Goal: Task Accomplishment & Management: Use online tool/utility

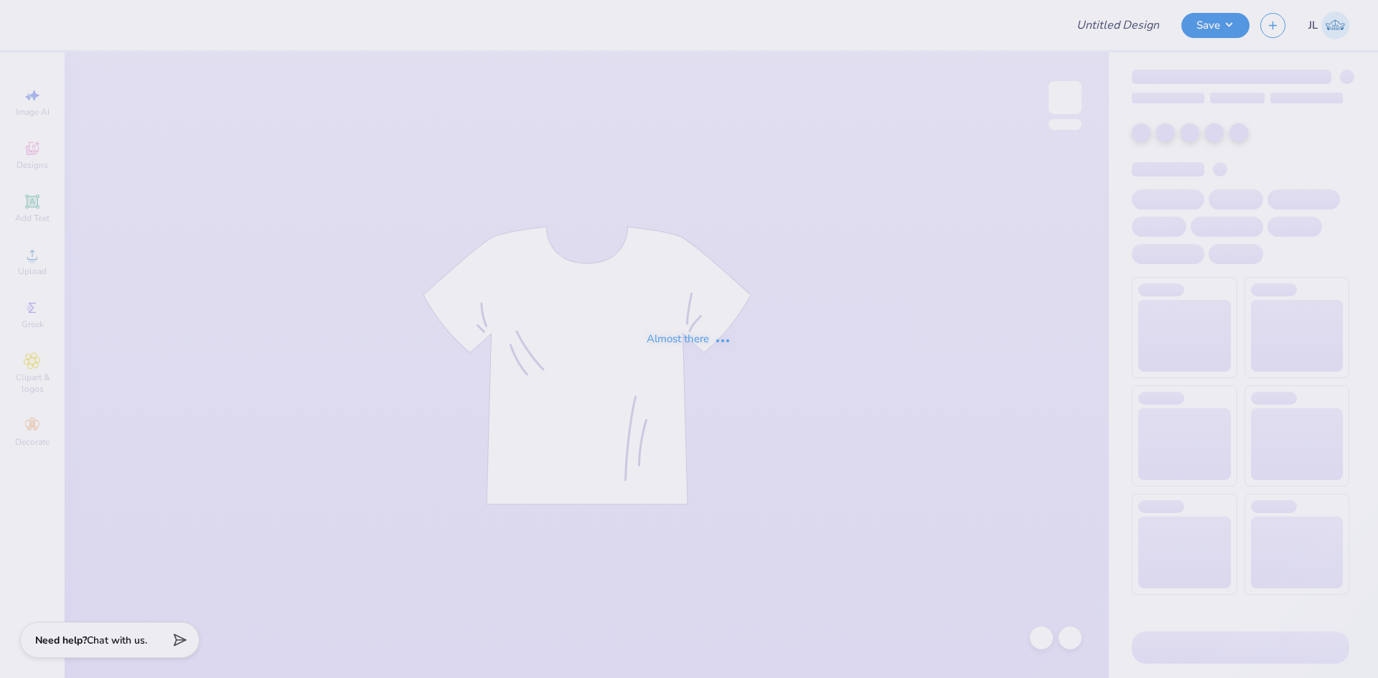
type input "pets recruitment 2"
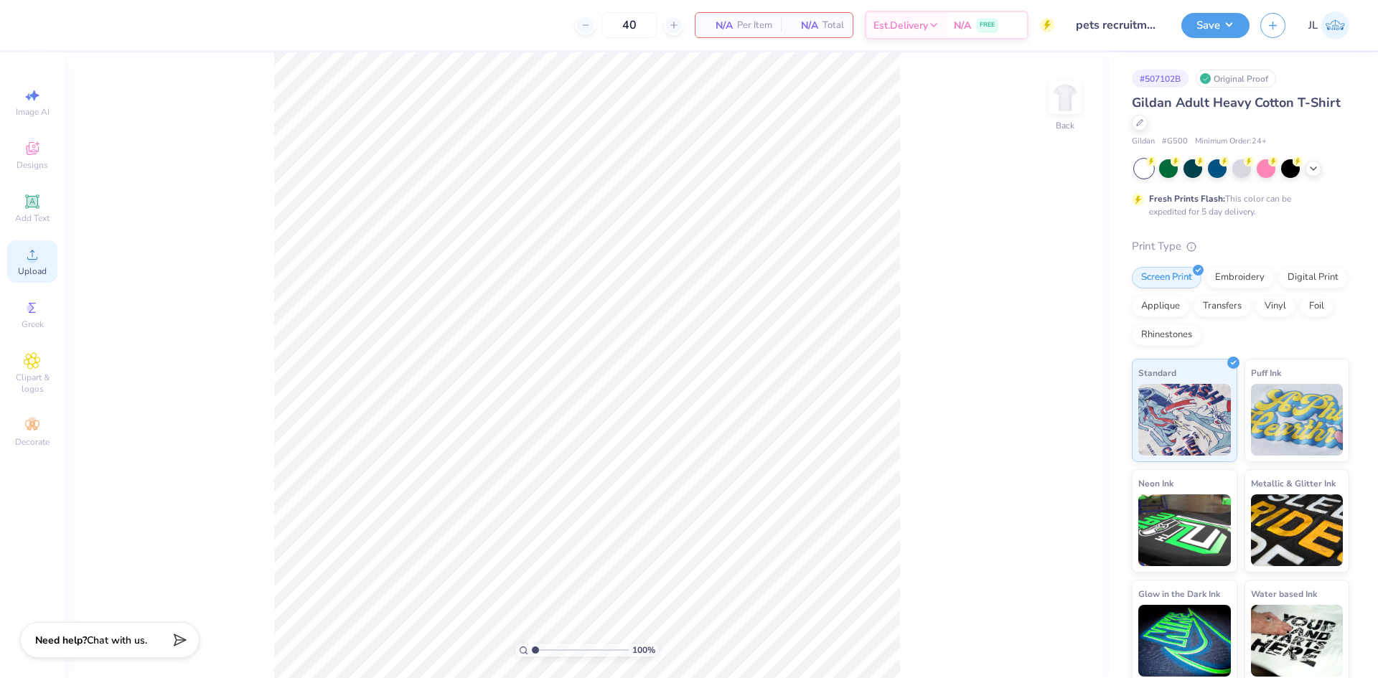
click at [50, 260] on div "Upload" at bounding box center [32, 261] width 50 height 42
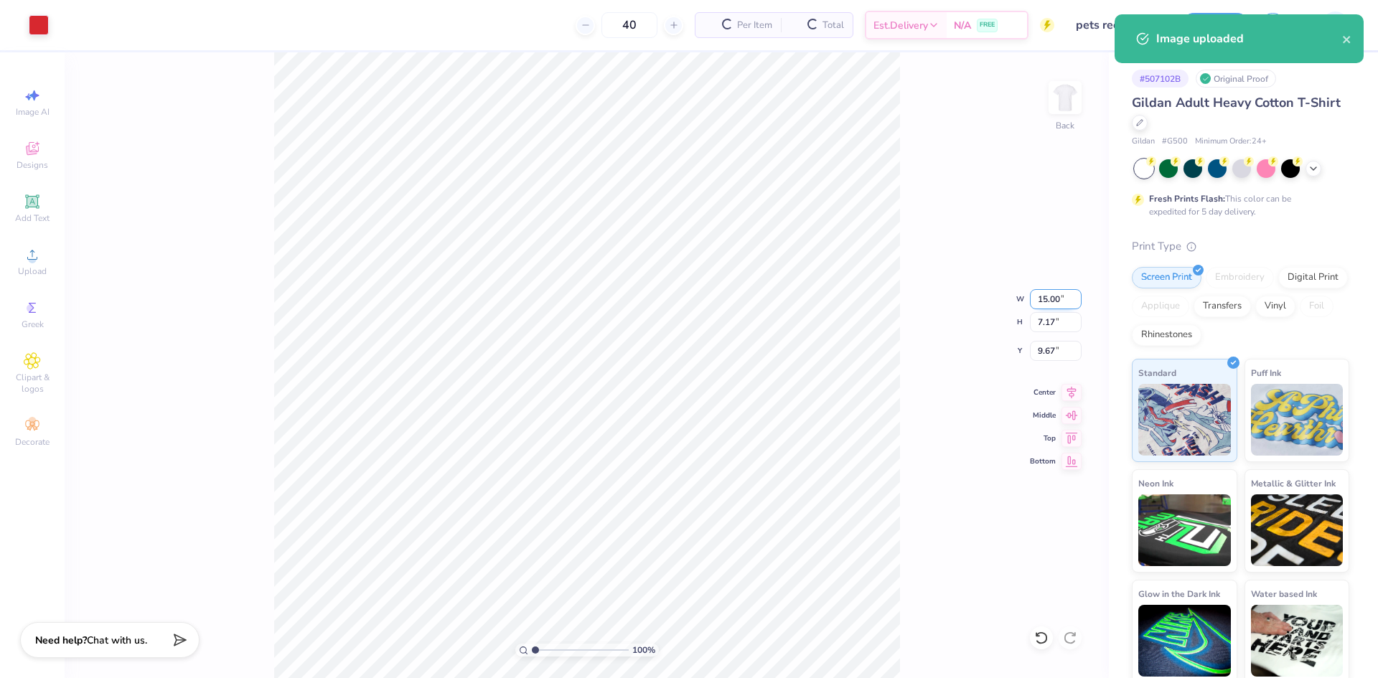
click at [1043, 304] on input "15.00" at bounding box center [1056, 299] width 52 height 20
type input "12.00"
type input "5.74"
type input "10.38"
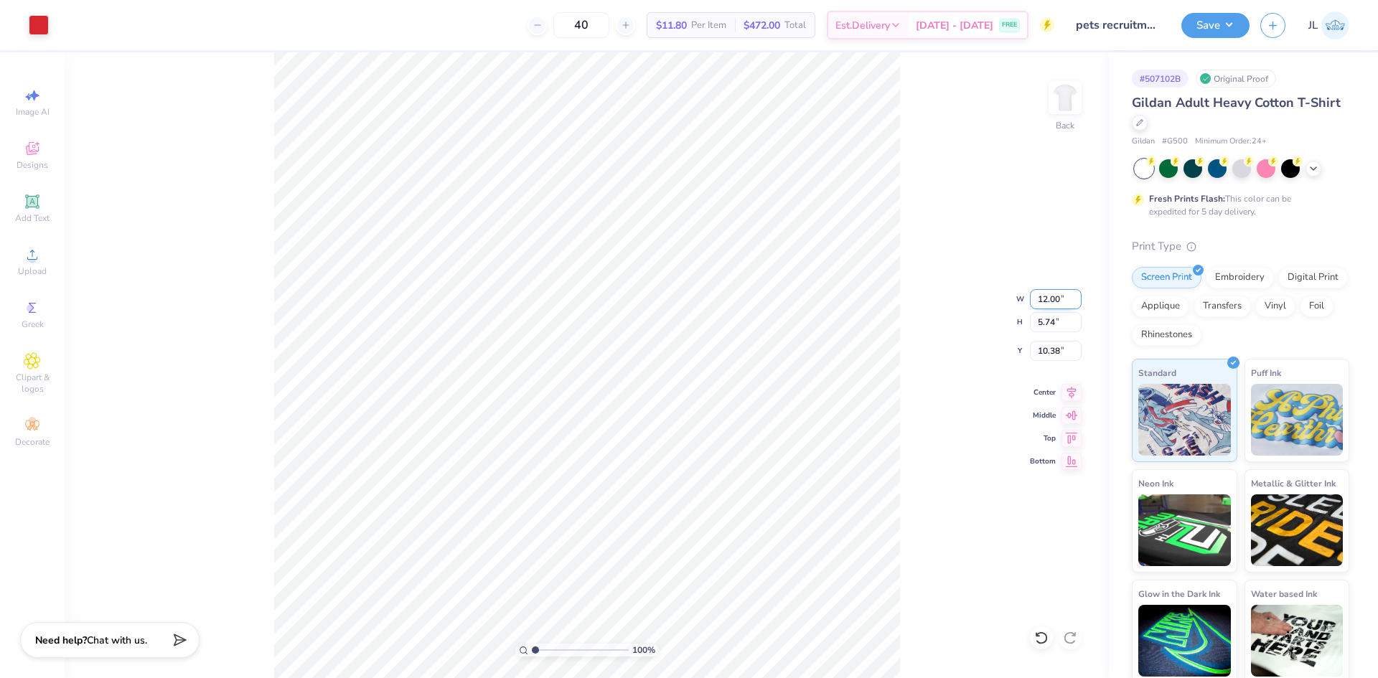
click at [1043, 304] on input "12.00" at bounding box center [1056, 299] width 52 height 20
click at [1043, 303] on input "12.00" at bounding box center [1056, 299] width 52 height 20
type input "10.00"
type input "4.78"
click at [1041, 356] on input "10.86" at bounding box center [1056, 351] width 52 height 20
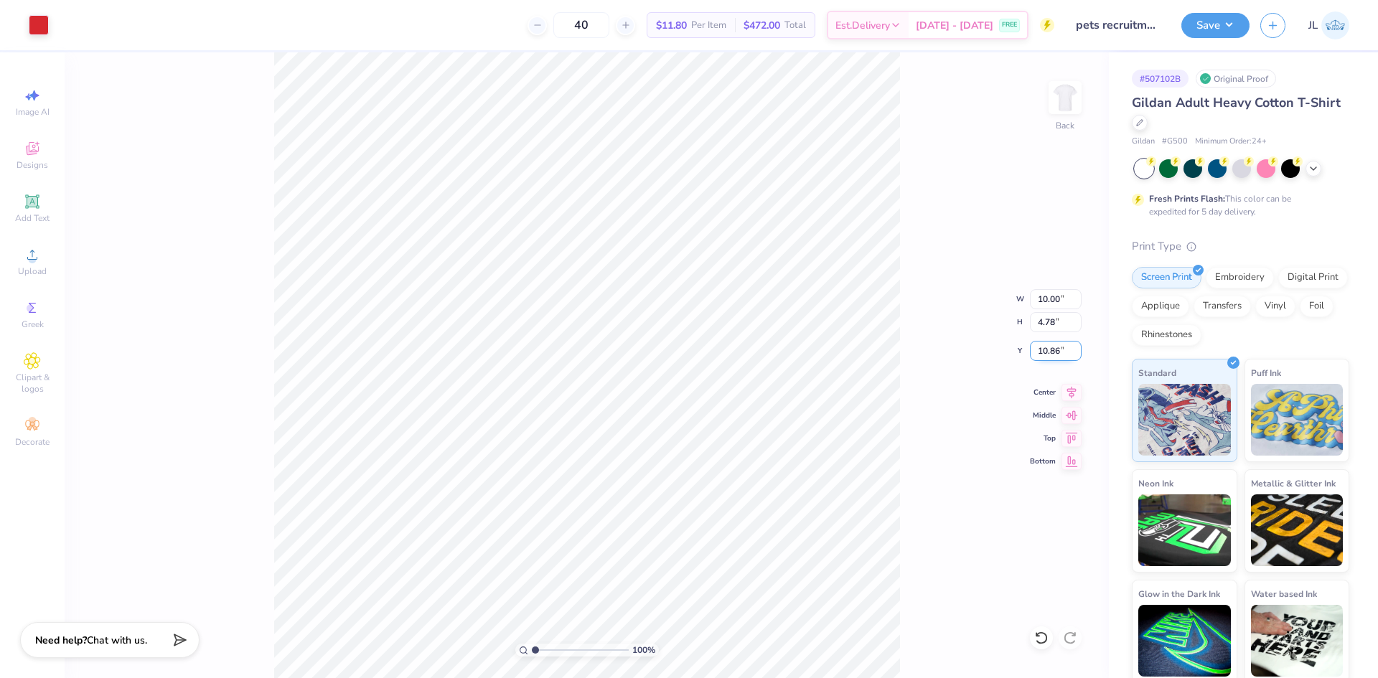
click at [1041, 356] on input "10.86" at bounding box center [1056, 351] width 52 height 20
type input "3.00"
click at [1044, 306] on input "10.00" at bounding box center [1056, 299] width 52 height 20
type input "9.00"
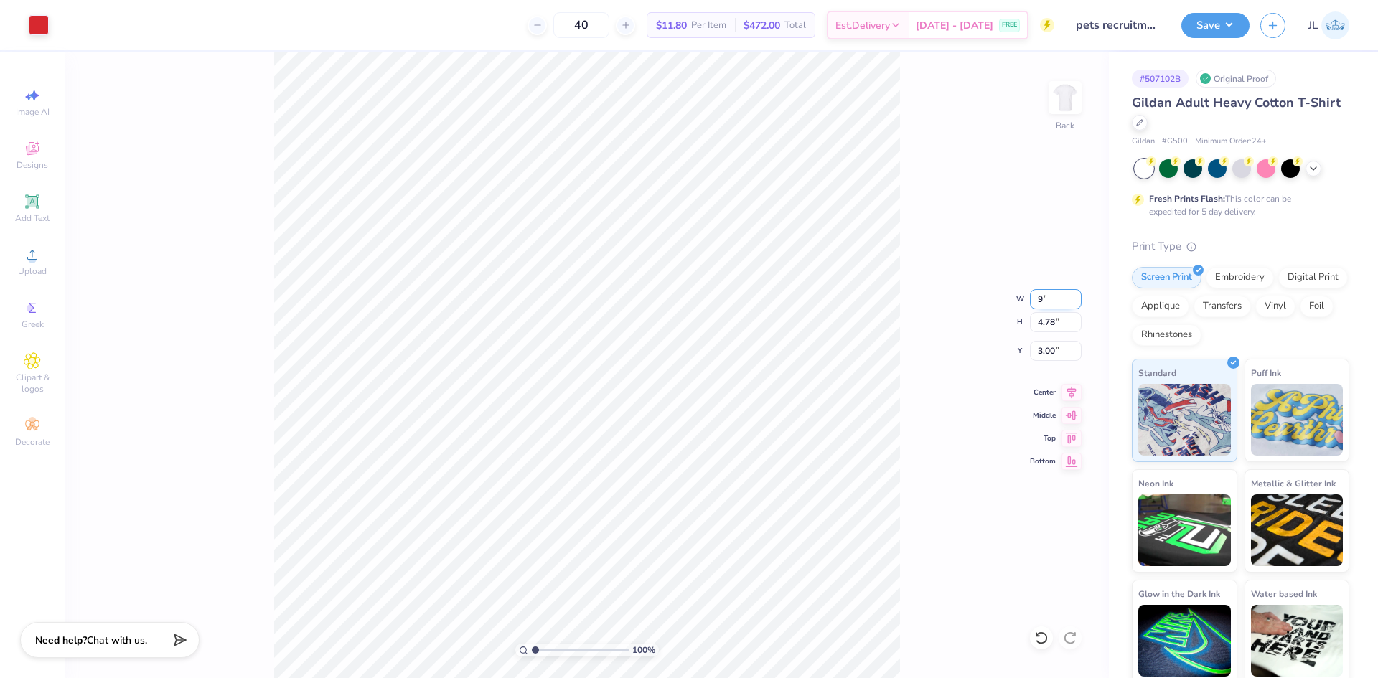
type input "4.30"
click at [1048, 348] on input "3.24" at bounding box center [1056, 351] width 52 height 20
type input "3.00"
click at [908, 332] on div "100 % Back W 9.00 9.00 " H 4.30 4.30 " Y 3.00 3.00 " Center Middle Top Bottom" at bounding box center [587, 365] width 1044 height 626
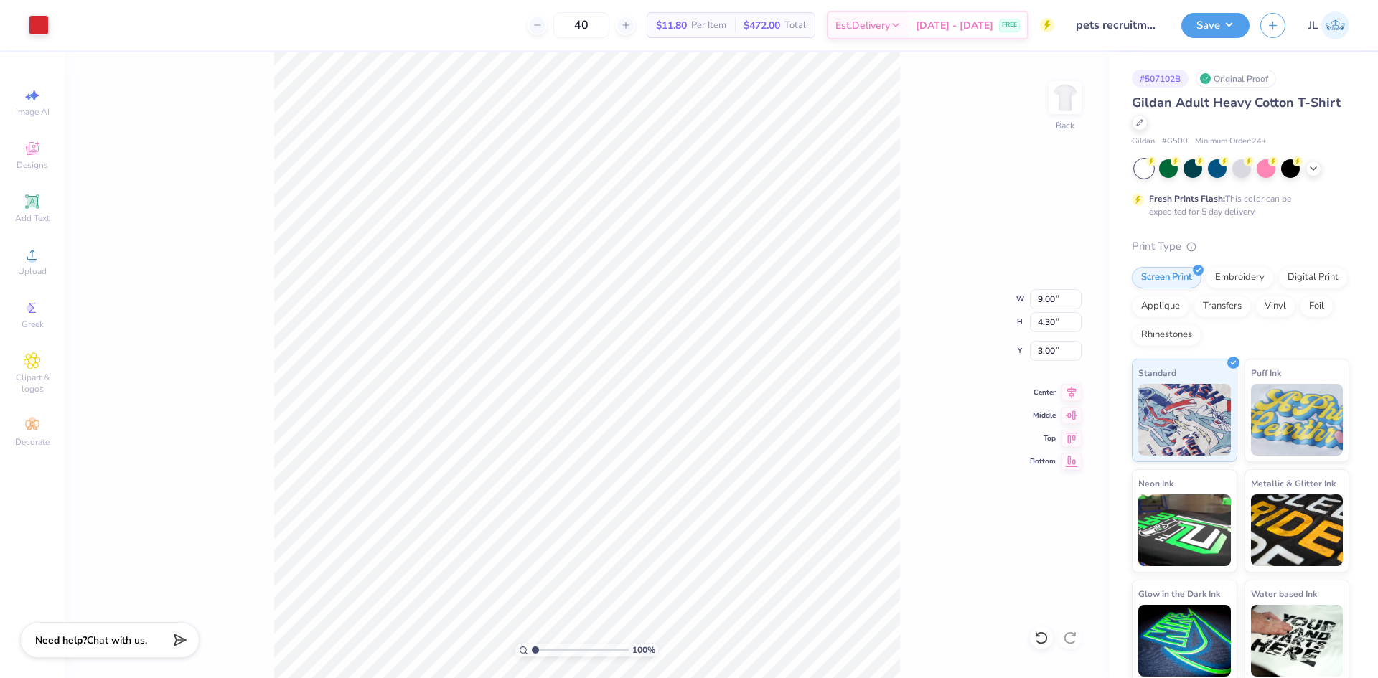
click at [932, 203] on div "100 % Back W 9.00 9.00 " H 4.30 4.30 " Y 3.00 3.00 " Center Middle Top Bottom" at bounding box center [587, 365] width 1044 height 626
click at [1063, 108] on img at bounding box center [1064, 97] width 57 height 57
click at [42, 250] on div "Upload" at bounding box center [32, 261] width 50 height 42
click at [1053, 301] on input "14.65" at bounding box center [1056, 299] width 52 height 20
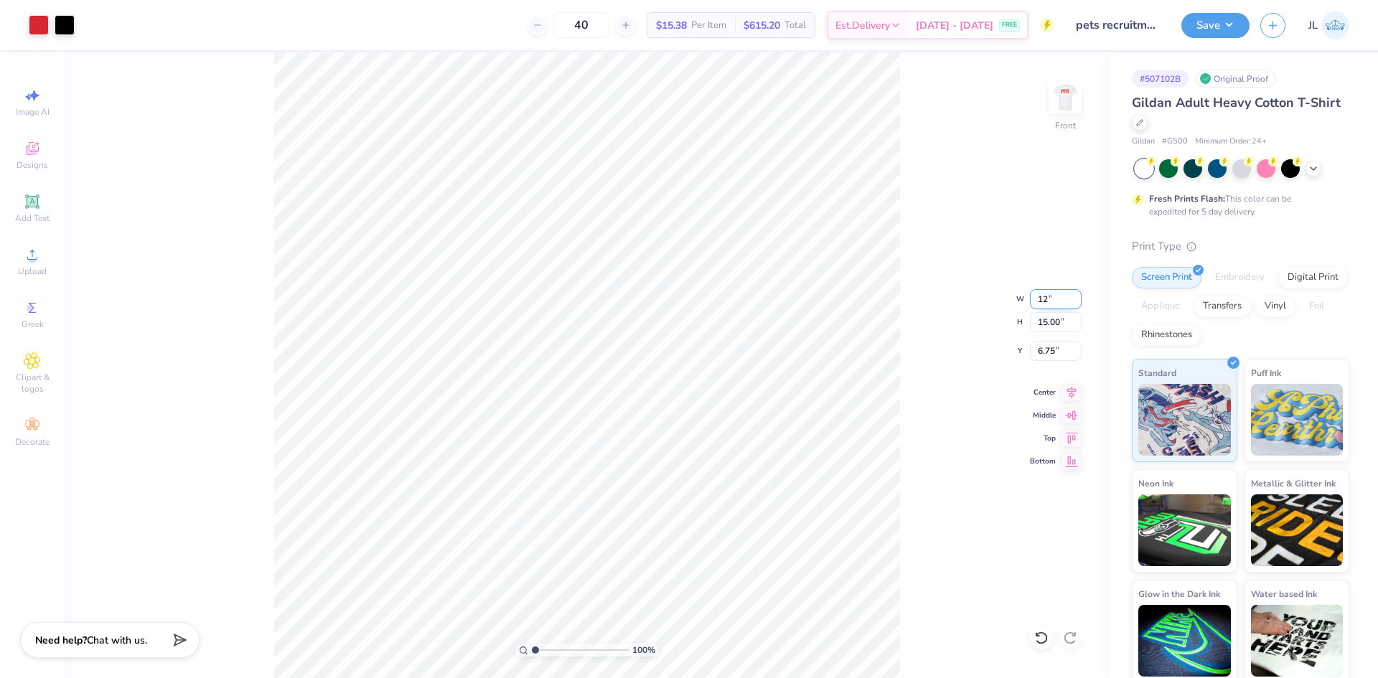
type input "12.00"
type input "12.29"
click at [1039, 353] on input "8.11" at bounding box center [1056, 351] width 52 height 20
click at [1039, 352] on input "8.11" at bounding box center [1056, 351] width 52 height 20
type input "3.00"
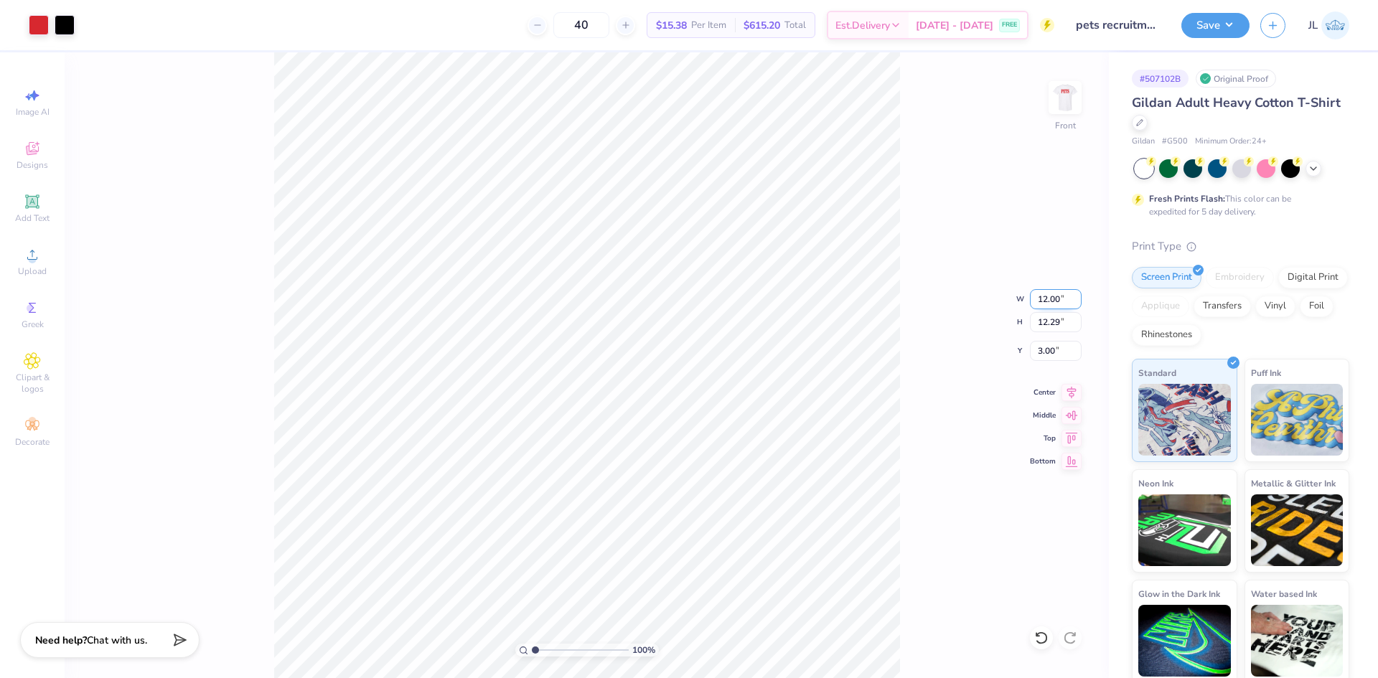
click at [1049, 303] on input "12.00" at bounding box center [1056, 299] width 52 height 20
type input "11.00"
type input "11.26"
type input "3.51"
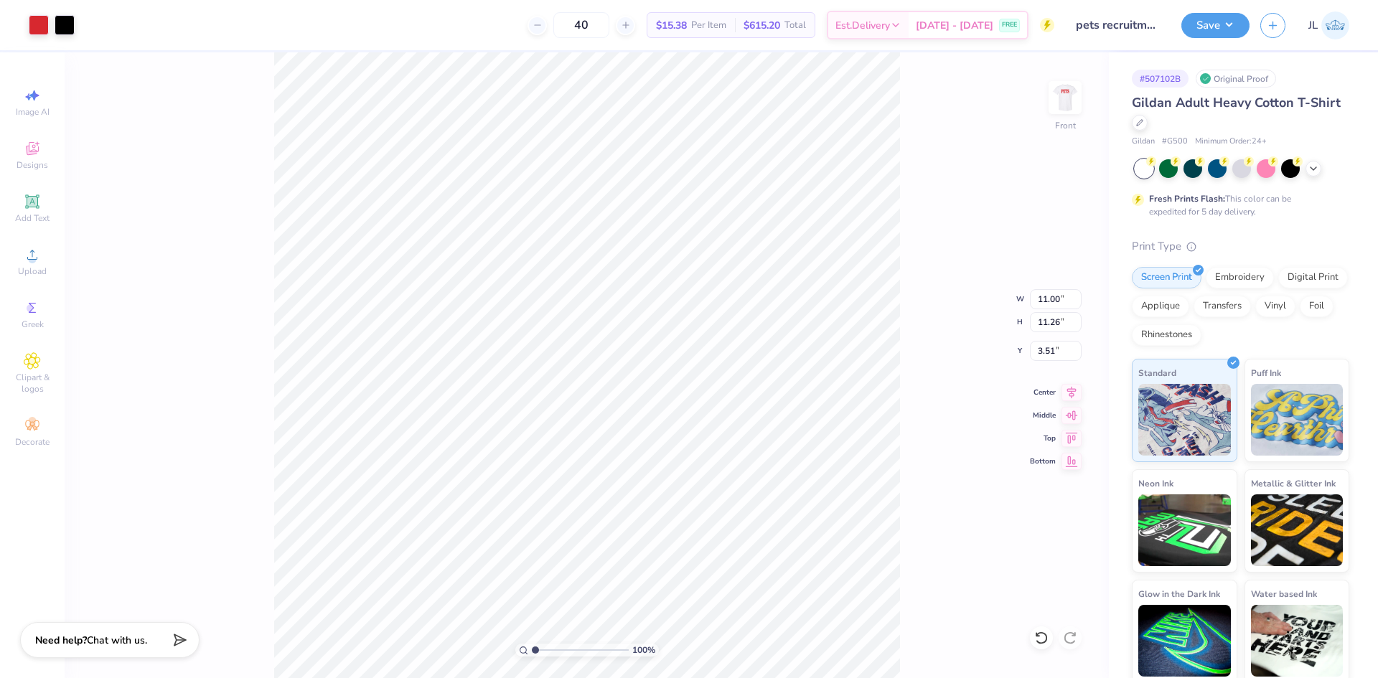
click at [901, 330] on div "100 % Front W 11.00 11.00 " H 11.26 11.26 " Y 3.51 3.51 " Center Middle Top Bot…" at bounding box center [587, 365] width 1044 height 626
click at [1045, 303] on input "11.00" at bounding box center [1056, 299] width 52 height 20
type input "10.00"
type input "10.24"
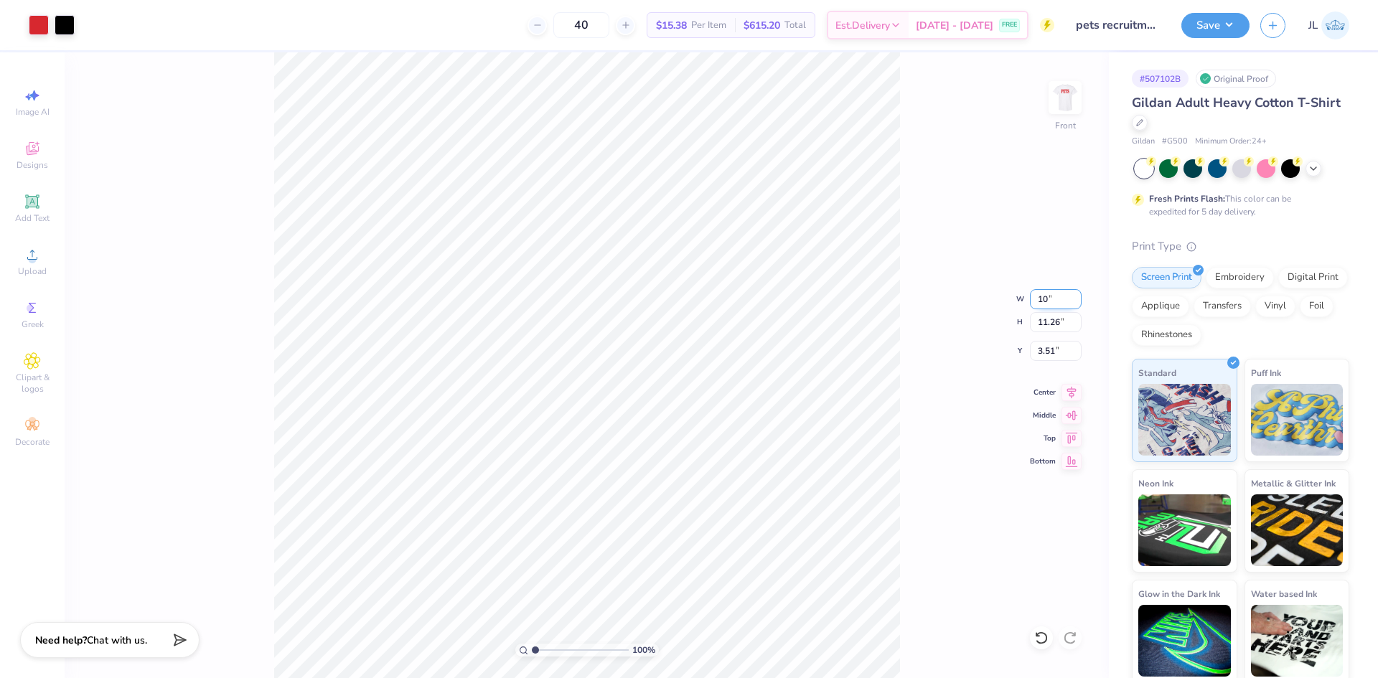
type input "4.02"
click at [1046, 304] on input "10.00" at bounding box center [1056, 299] width 52 height 20
type input "11.00"
type input "11.26"
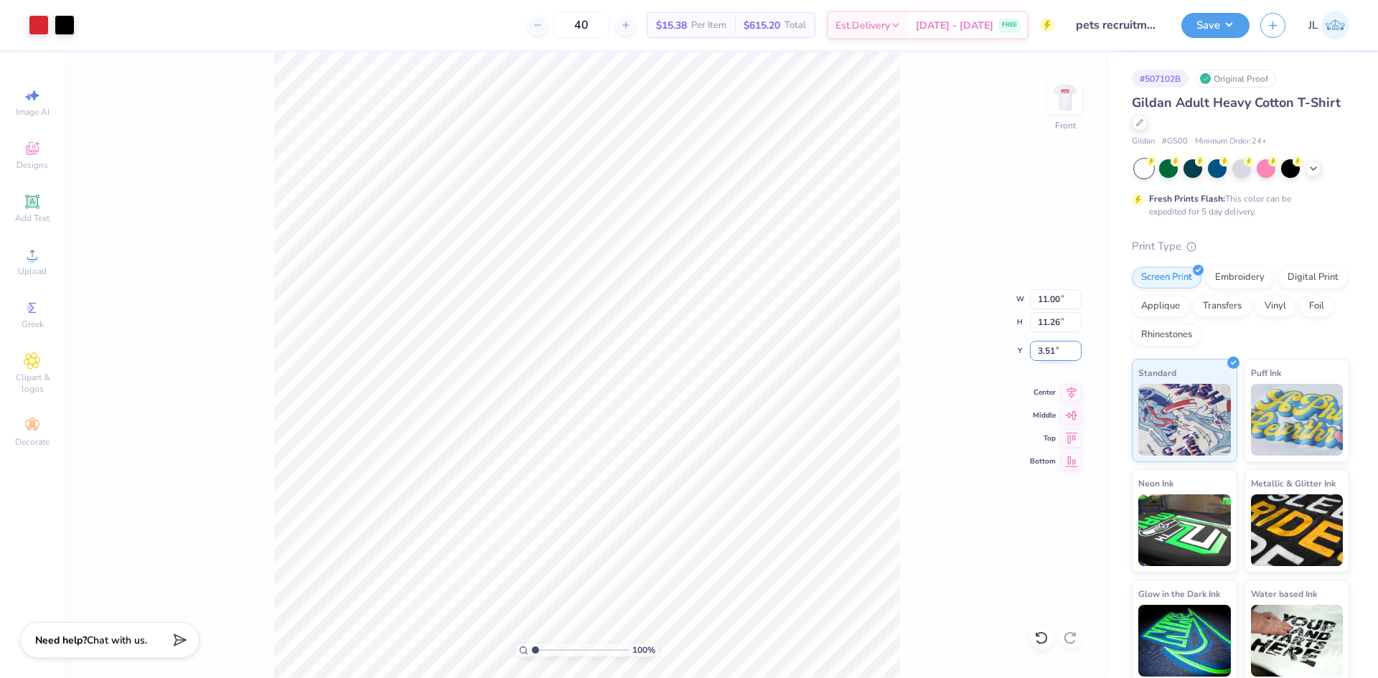
click at [1040, 349] on input "3.51" at bounding box center [1056, 351] width 52 height 20
type input "3.00"
click at [955, 404] on div "100 % Front W 11.00 11.00 " H 11.26 11.26 " Y 3.00 3.00 " Center Middle Top Bot…" at bounding box center [587, 365] width 1044 height 626
click at [1067, 104] on img at bounding box center [1064, 97] width 57 height 57
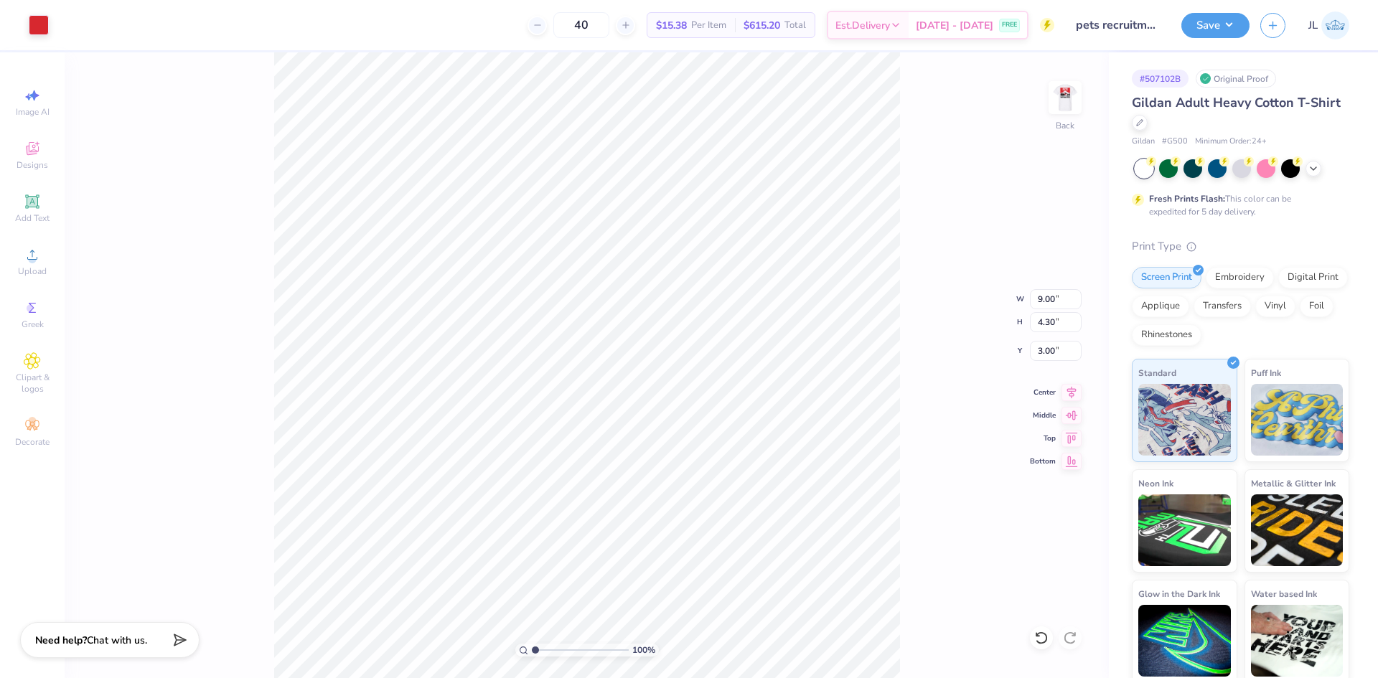
click at [504, 25] on div "40 $15.38 Per Item $615.20 Total Est. Delivery [DATE] - [DATE] FREE" at bounding box center [557, 25] width 995 height 50
click at [1074, 100] on img at bounding box center [1064, 97] width 57 height 57
click at [1077, 104] on img at bounding box center [1064, 97] width 57 height 57
click at [1065, 98] on img at bounding box center [1064, 97] width 57 height 57
click at [1055, 100] on img at bounding box center [1064, 97] width 57 height 57
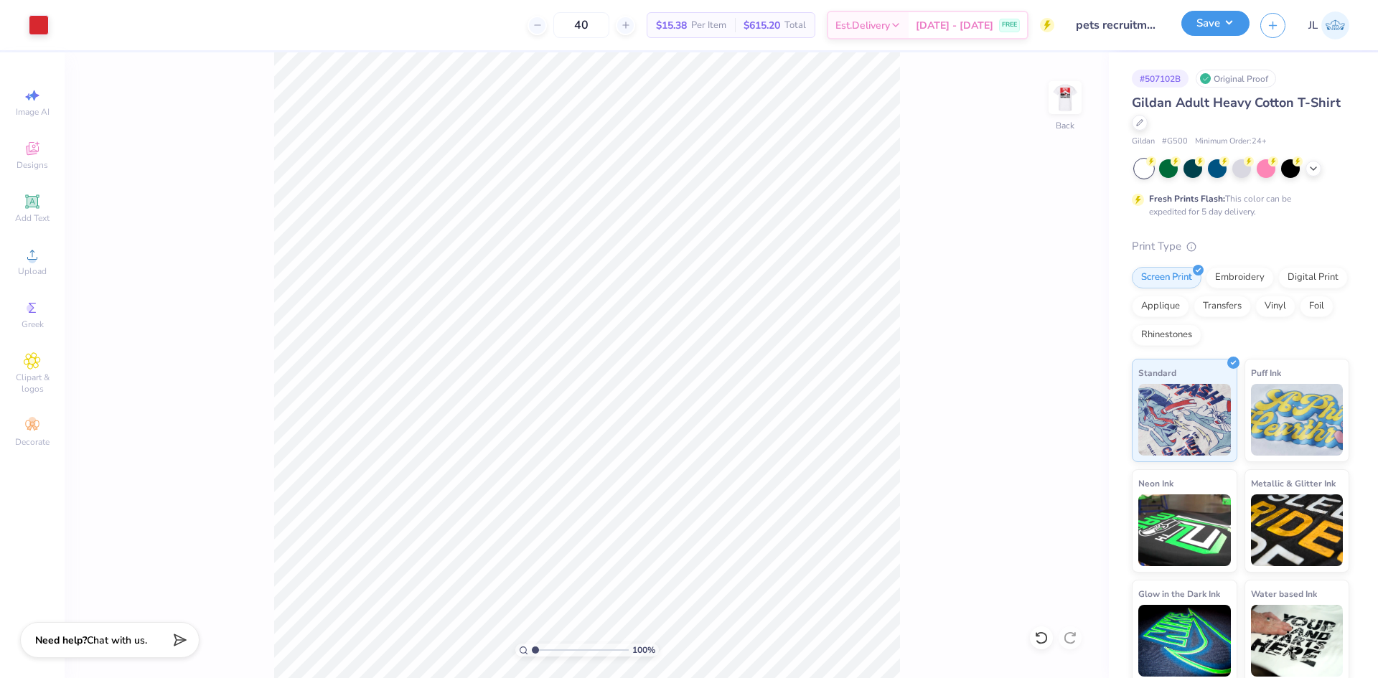
click at [1234, 17] on button "Save" at bounding box center [1215, 23] width 68 height 25
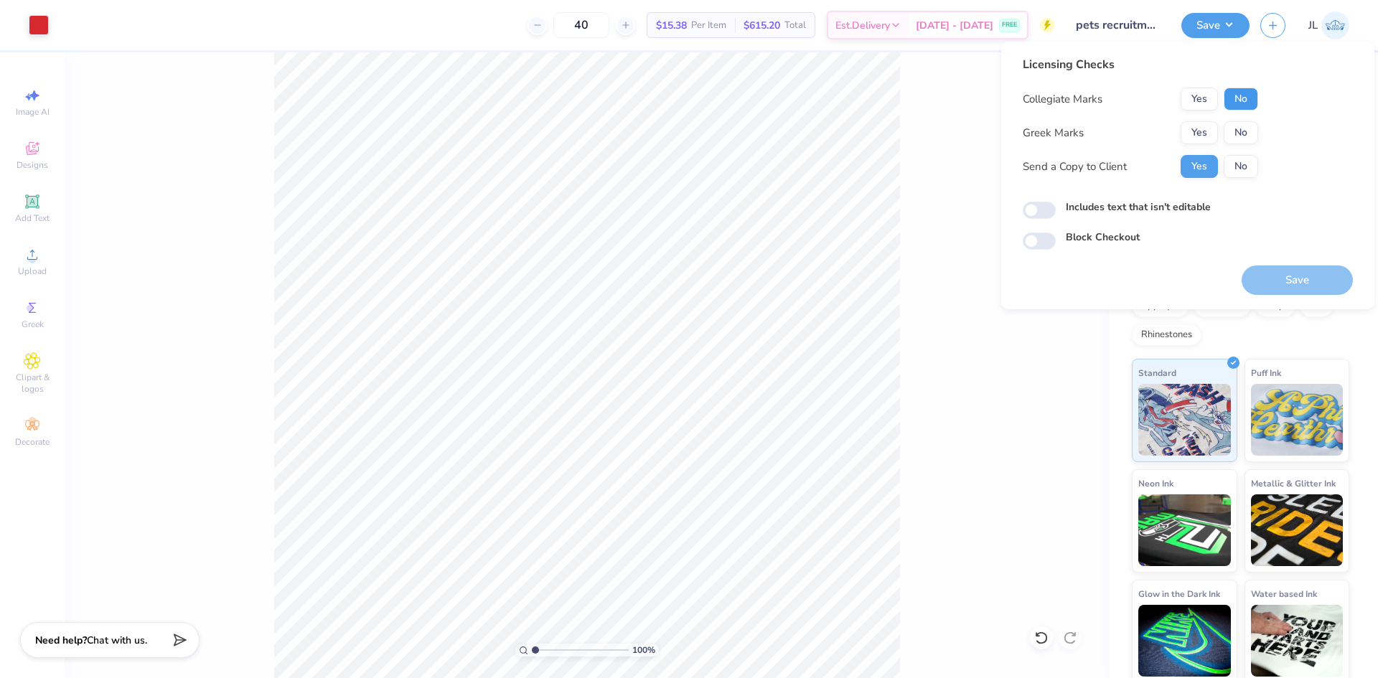
click at [1241, 95] on button "No" at bounding box center [1241, 99] width 34 height 23
click at [1246, 136] on button "No" at bounding box center [1241, 132] width 34 height 23
click at [1295, 282] on button "Save" at bounding box center [1296, 280] width 111 height 29
